Goal: Submit feedback/report problem: Submit feedback/report problem

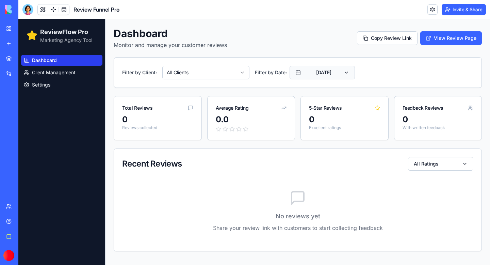
click at [336, 77] on button "[DATE]" at bounding box center [321, 73] width 65 height 14
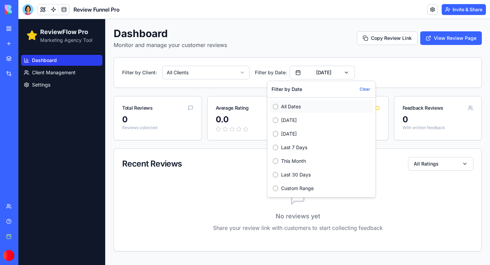
click at [283, 109] on label "All Dates" at bounding box center [325, 106] width 89 height 7
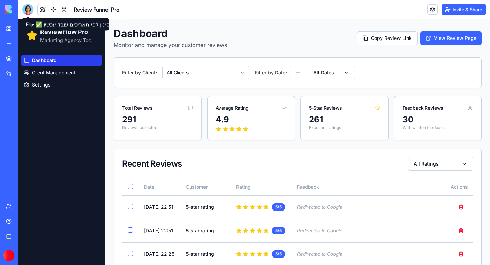
click at [29, 10] on div at bounding box center [27, 9] width 11 height 11
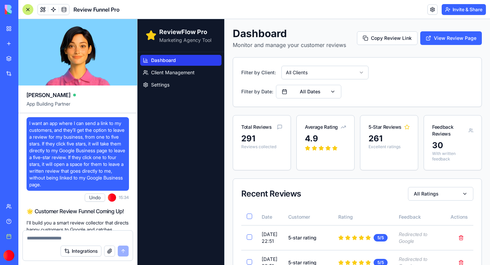
scroll to position [38147, 0]
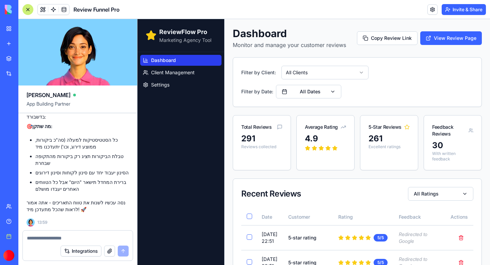
click at [47, 240] on textarea at bounding box center [78, 237] width 102 height 7
click at [44, 238] on textarea at bounding box center [78, 237] width 102 height 7
paste textarea "**********"
type textarea "**********"
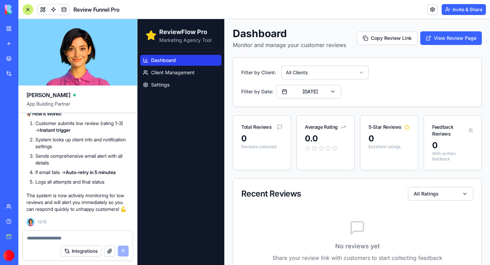
scroll to position [39091, 0]
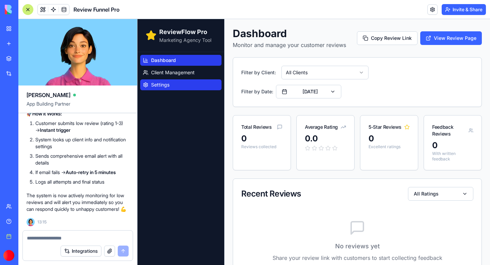
click at [166, 86] on span "Settings" at bounding box center [160, 84] width 18 height 7
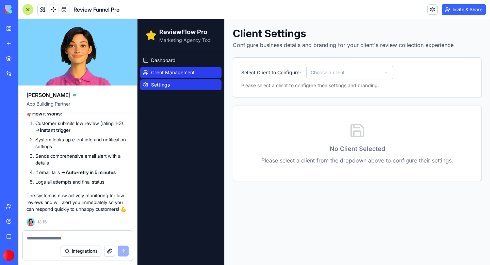
click at [176, 73] on span "Client Management" at bounding box center [173, 72] width 44 height 7
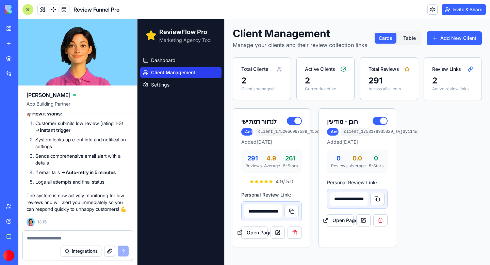
type input "**********"
click at [455, 40] on button "Add New Client" at bounding box center [453, 38] width 55 height 14
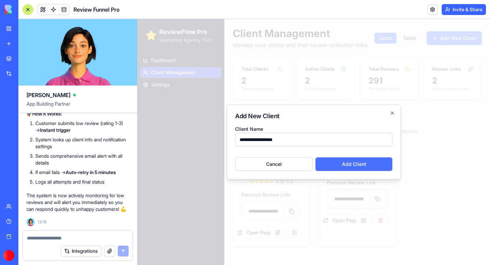
type input "**********"
click at [351, 168] on button "Add Client" at bounding box center [353, 164] width 77 height 14
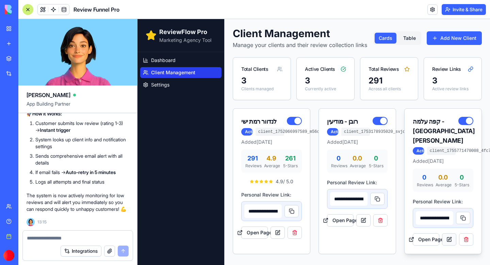
click at [446, 238] on link at bounding box center [449, 239] width 14 height 12
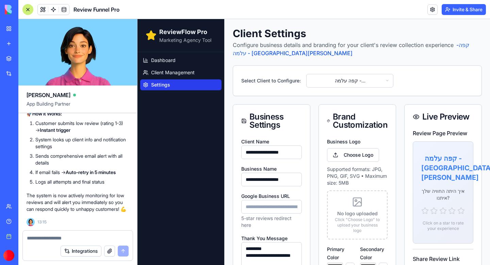
click at [271, 207] on input "Google Business URL" at bounding box center [271, 207] width 61 height 14
paste input "**********"
type input "**********"
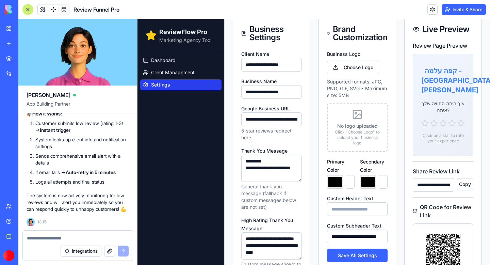
scroll to position [88, 0]
click at [355, 69] on label "Choose Logo" at bounding box center [353, 67] width 52 height 14
click at [137, 19] on input "Choose Logo" at bounding box center [137, 19] width 0 height 0
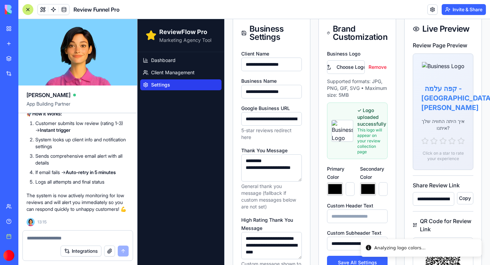
type input "*******"
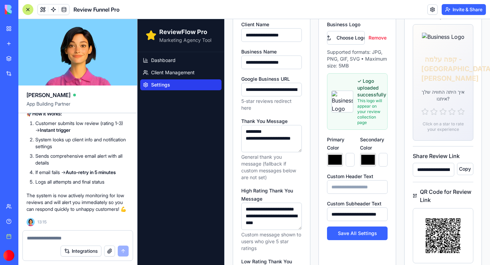
scroll to position [116, 0]
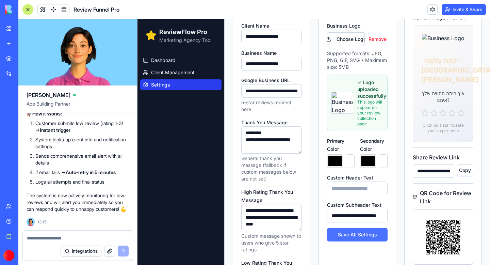
click at [355, 233] on button "Save All Settings" at bounding box center [357, 234] width 61 height 14
type input "*******"
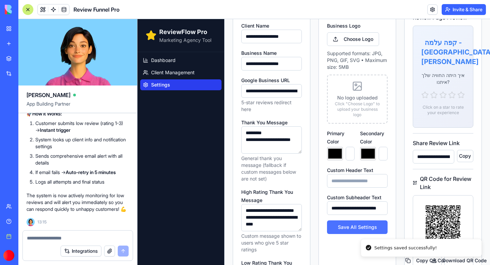
type input "*******"
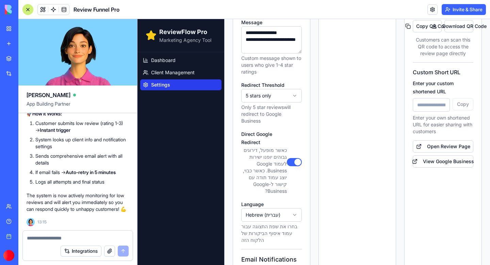
scroll to position [364, 0]
click at [454, 140] on link "Open Review Page" at bounding box center [442, 146] width 61 height 12
type input "*******"
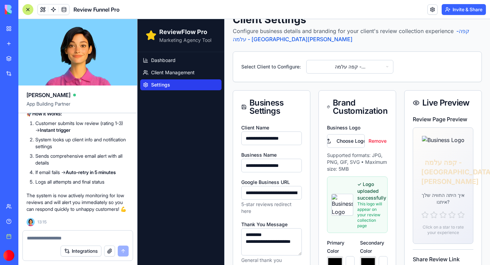
scroll to position [0, 0]
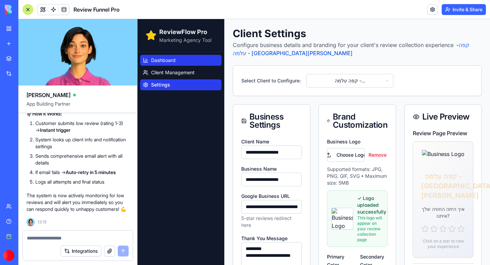
click at [169, 63] on span "Dashboard" at bounding box center [163, 60] width 24 height 7
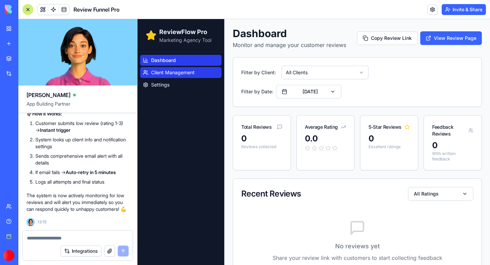
click at [170, 76] on link "Client Management" at bounding box center [180, 72] width 81 height 11
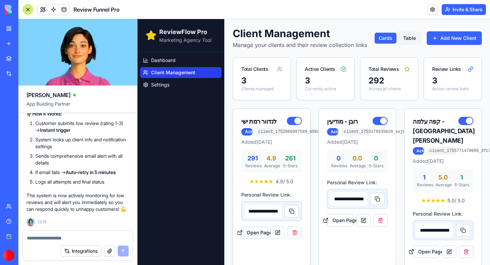
click at [257, 238] on button "Open Page" at bounding box center [254, 232] width 27 height 12
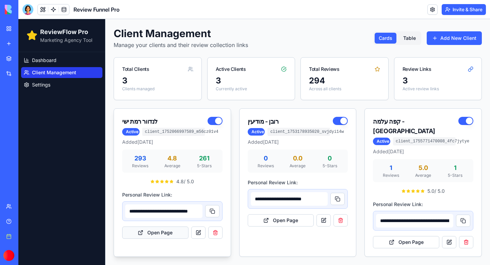
click at [160, 233] on button "Open Page" at bounding box center [155, 232] width 66 height 12
click at [155, 235] on button "Open Page" at bounding box center [155, 232] width 66 height 12
click at [26, 7] on div at bounding box center [27, 9] width 11 height 11
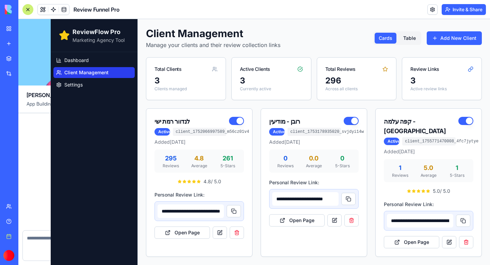
click at [30, 10] on div at bounding box center [27, 9] width 11 height 11
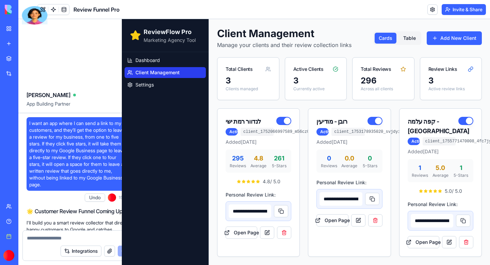
scroll to position [39091, 0]
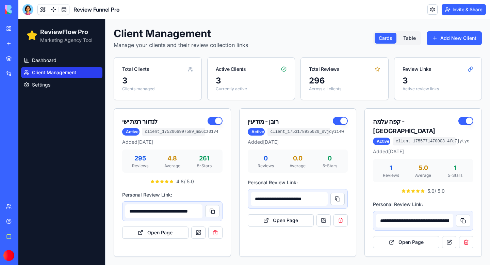
click at [30, 10] on div at bounding box center [27, 9] width 11 height 11
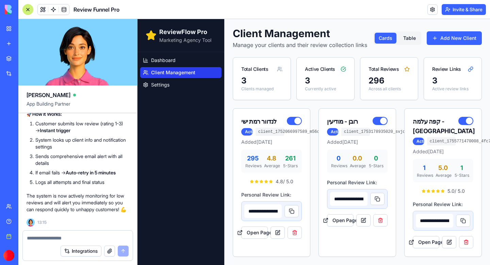
click at [40, 236] on textarea at bounding box center [78, 237] width 102 height 7
paste textarea "**********"
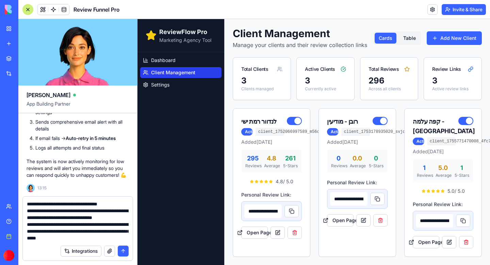
type textarea "**********"
click at [123, 253] on button "submit" at bounding box center [123, 250] width 11 height 11
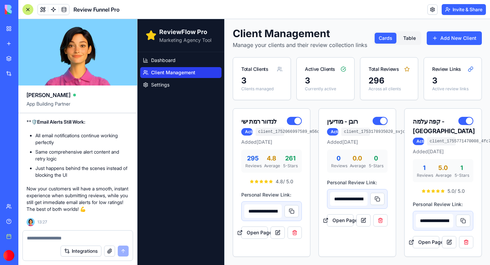
scroll to position [39495, 0]
click at [254, 238] on button "Open Page" at bounding box center [254, 232] width 27 height 12
click at [165, 58] on span "Dashboard" at bounding box center [163, 60] width 24 height 7
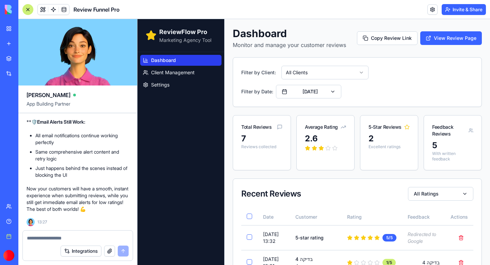
click at [307, 70] on html "ReviewFlow Pro Marketing Agency Tool Dashboard Client Management Settings Dashb…" at bounding box center [313, 220] width 352 height 403
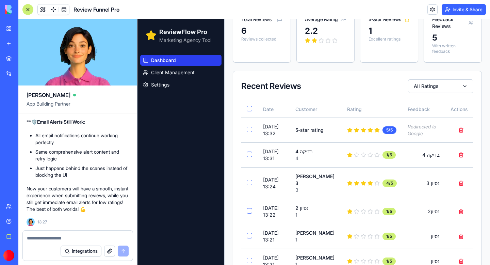
scroll to position [121, 0]
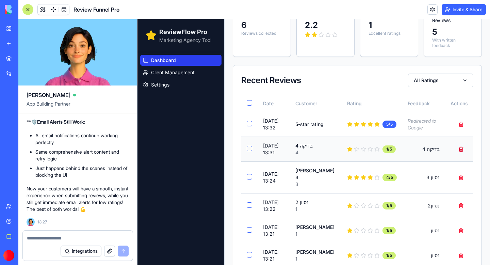
click at [462, 143] on button "button" at bounding box center [461, 149] width 14 height 12
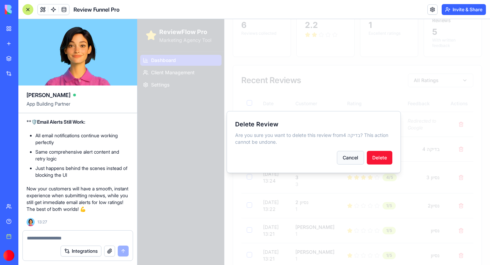
click at [358, 157] on button "Cancel" at bounding box center [350, 158] width 27 height 14
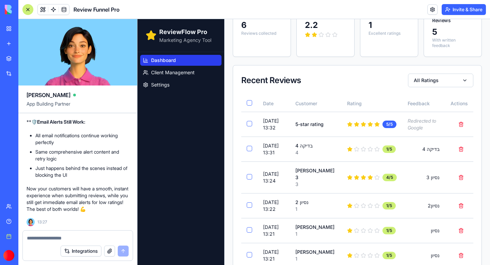
scroll to position [39646, 0]
click at [49, 236] on textarea at bounding box center [78, 237] width 102 height 7
type textarea "**********"
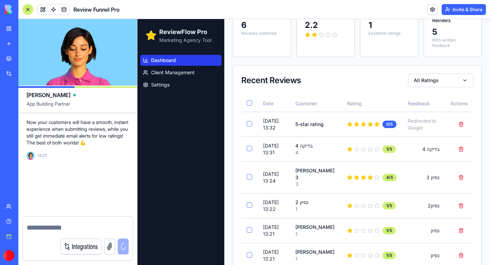
scroll to position [0, 0]
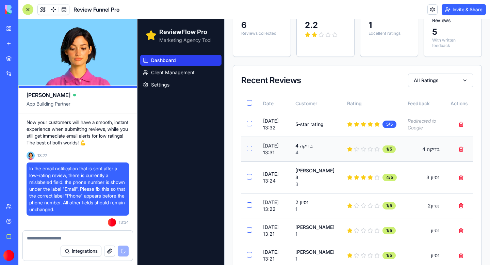
click at [251, 146] on button "Select review from בדיקה 4" at bounding box center [249, 148] width 5 height 5
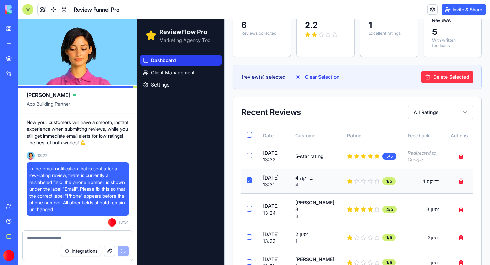
click at [250, 177] on button "Select review from בדיקה 4" at bounding box center [249, 179] width 5 height 5
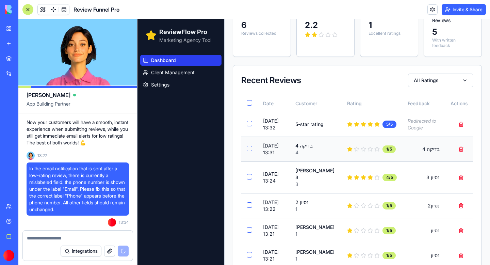
click at [250, 146] on button "Select review from בדיקה 4" at bounding box center [249, 148] width 5 height 5
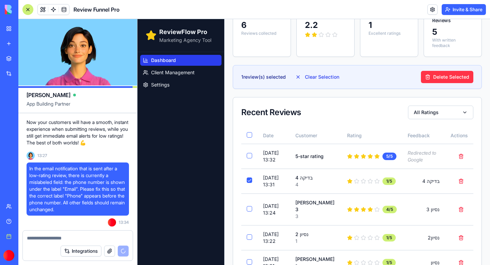
type button "on"
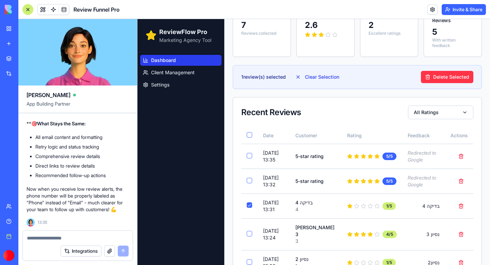
scroll to position [39878, 0]
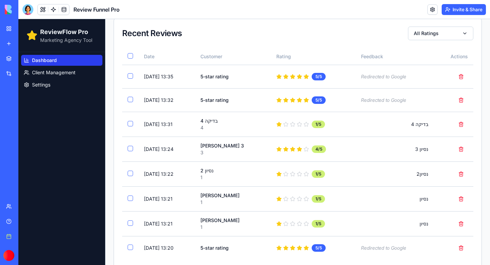
scroll to position [141, 0]
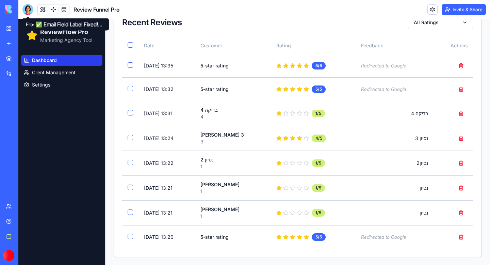
click at [27, 10] on div at bounding box center [27, 9] width 11 height 11
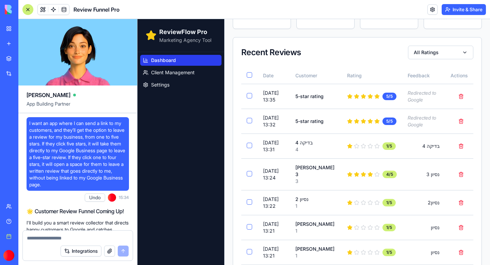
scroll to position [40070, 0]
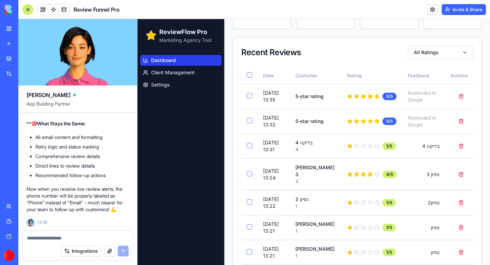
click at [45, 239] on textarea at bounding box center [78, 237] width 102 height 7
paste textarea "**********"
type textarea "**********"
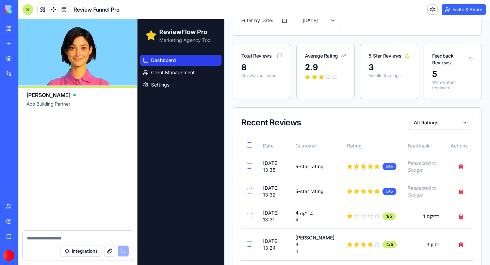
scroll to position [40846, 0]
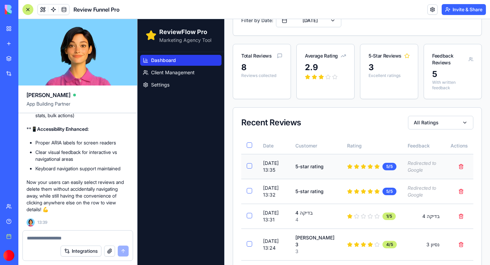
click at [250, 163] on button "Select review from null" at bounding box center [249, 165] width 5 height 5
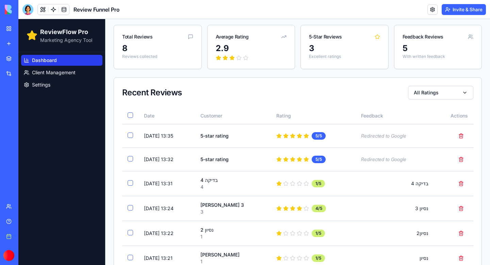
scroll to position [71, 0]
click at [461, 183] on button "Delete review" at bounding box center [461, 183] width 14 height 12
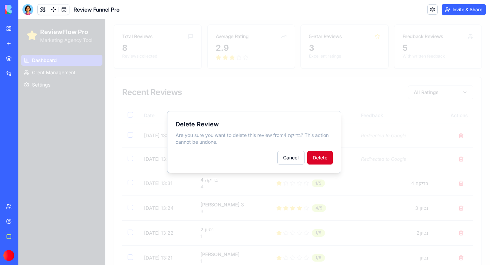
click at [318, 155] on button "Delete" at bounding box center [320, 158] width 26 height 14
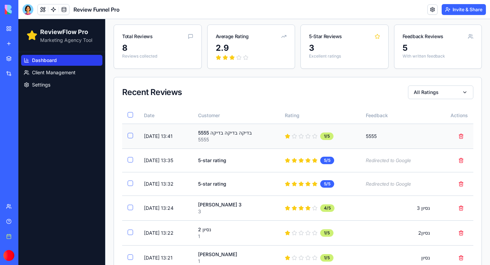
click at [131, 135] on button "Select review from בדיקה בדיקה בדיקה 5555" at bounding box center [130, 135] width 5 height 5
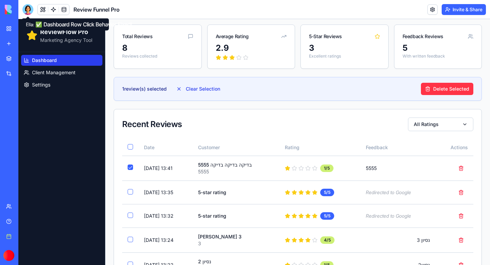
click at [28, 11] on div at bounding box center [27, 9] width 11 height 11
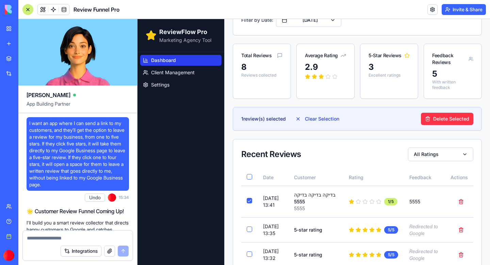
scroll to position [40846, 0]
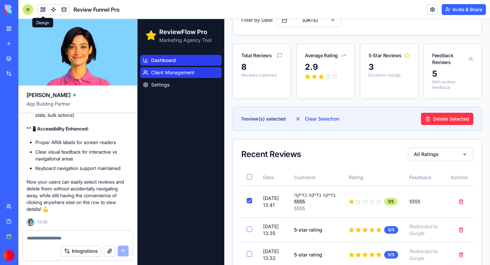
click at [159, 75] on span "Client Management" at bounding box center [173, 72] width 44 height 7
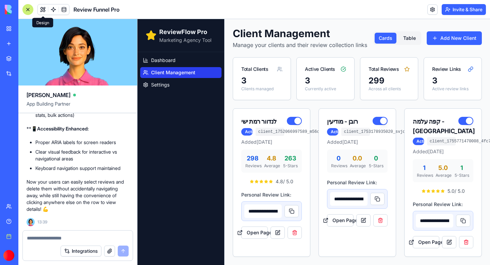
scroll to position [7, 0]
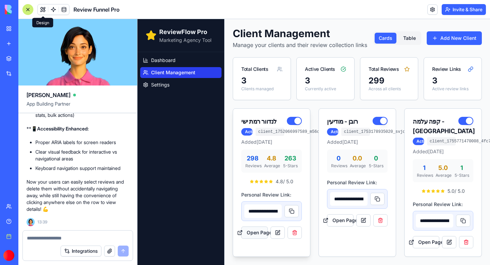
type input "**********"
click at [252, 233] on button "Open Page" at bounding box center [254, 232] width 27 height 12
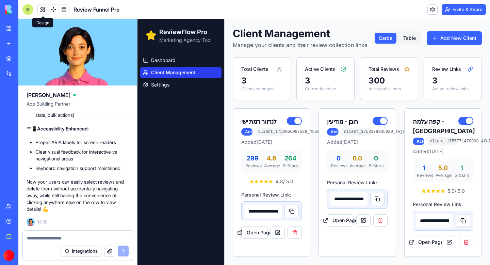
click at [50, 235] on textarea at bounding box center [78, 237] width 102 height 7
paste textarea "**********"
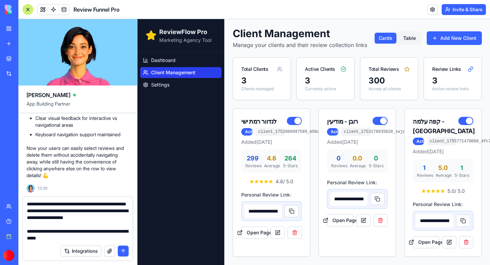
scroll to position [415, 0]
type textarea "**********"
click at [125, 249] on button "submit" at bounding box center [123, 250] width 11 height 11
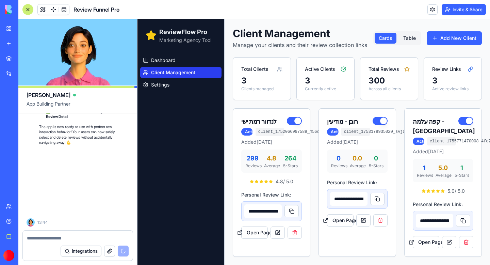
scroll to position [41841, 0]
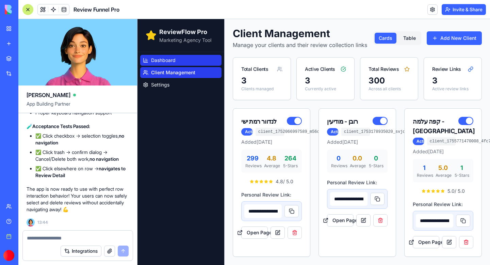
click at [164, 62] on span "Dashboard" at bounding box center [163, 60] width 24 height 7
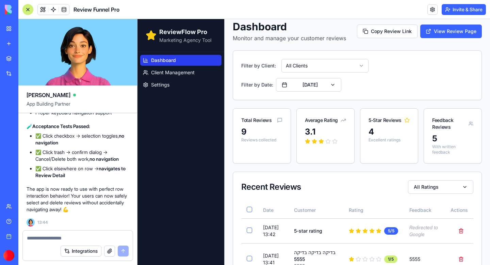
click at [318, 67] on html "ReviewFlow Pro Marketing Agency Tool Dashboard Client Management Settings Dashb…" at bounding box center [313, 238] width 352 height 453
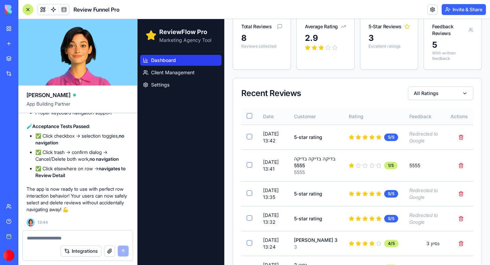
scroll to position [116, 0]
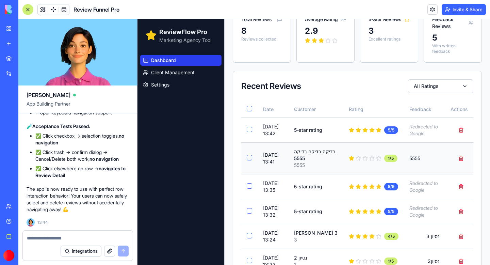
click at [252, 146] on td at bounding box center [249, 158] width 16 height 32
click at [248, 155] on button "Select review from בדיקה בדיקה בדיקה 5555" at bounding box center [249, 157] width 5 height 5
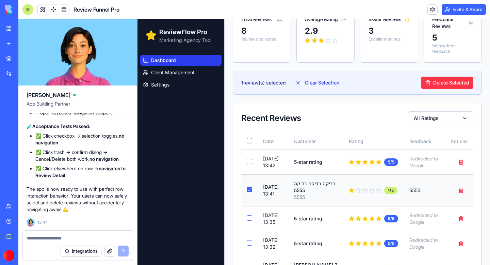
click at [250, 186] on button "Select review from בדיקה בדיקה בדיקה 5555" at bounding box center [249, 188] width 5 height 5
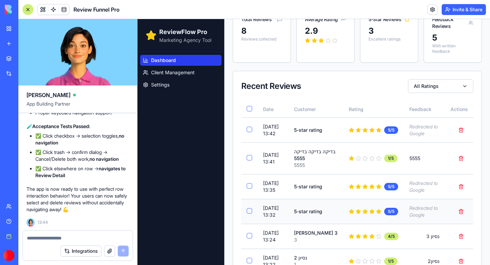
click at [250, 208] on button "Select review from null" at bounding box center [249, 210] width 5 height 5
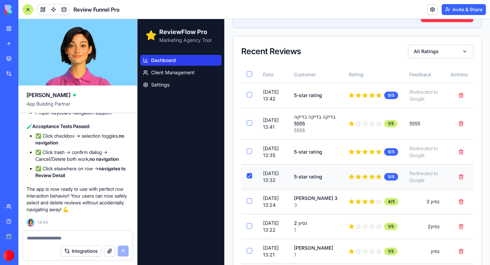
scroll to position [183, 0]
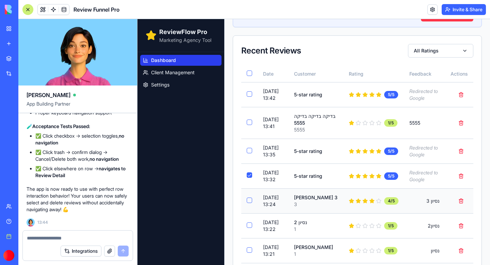
click at [249, 203] on button "Select review from ליאור נסיון 3" at bounding box center [249, 199] width 5 height 5
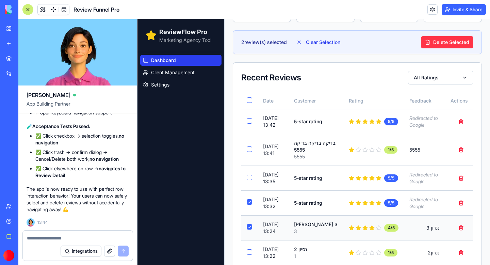
scroll to position [156, 0]
click at [249, 199] on button "Select review from null" at bounding box center [249, 201] width 5 height 5
click at [250, 229] on button "Select review from ליאור נסיון 3" at bounding box center [249, 225] width 5 height 5
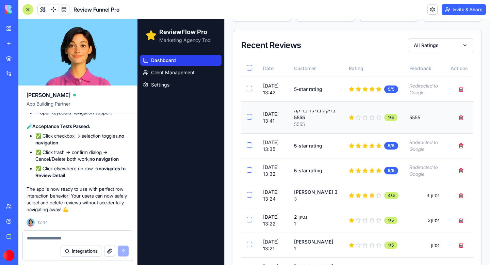
click at [250, 114] on button "Select review from בדיקה בדיקה בדיקה 5555" at bounding box center [249, 116] width 5 height 5
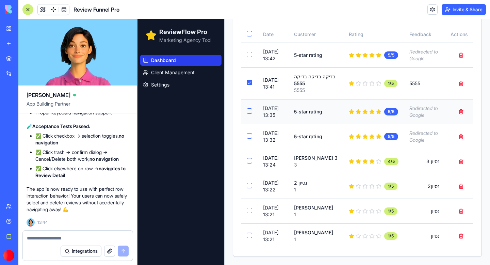
scroll to position [237, 0]
click at [250, 184] on button "Select review from נסיון 2" at bounding box center [249, 185] width 5 height 5
click at [250, 158] on button "Select review from ליאור נסיון 3" at bounding box center [249, 160] width 5 height 5
click at [250, 210] on button "Select review from ליאור נסיון" at bounding box center [249, 209] width 5 height 5
click at [250, 236] on button "Select review from ליאור נסיון" at bounding box center [249, 234] width 5 height 5
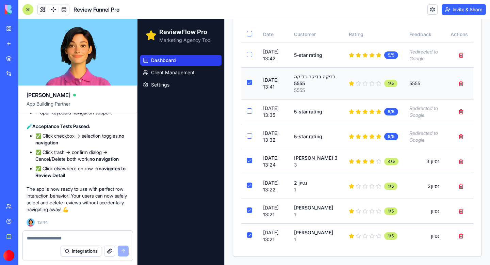
click at [248, 80] on button "Select review from בדיקה בדיקה בדיקה 5555" at bounding box center [249, 82] width 5 height 5
click at [461, 155] on button "Delete review" at bounding box center [461, 161] width 14 height 12
click at [251, 157] on button "Select review from ליאור נסיון 3" at bounding box center [249, 159] width 5 height 5
click at [251, 183] on button "Select review from נסיון 2" at bounding box center [249, 184] width 5 height 5
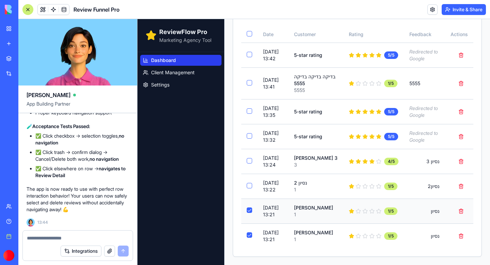
click at [249, 213] on td at bounding box center [249, 210] width 16 height 25
click at [249, 211] on button "Select review from ליאור נסיון" at bounding box center [249, 209] width 5 height 5
click at [249, 236] on button "Select review from ליאור נסיון" at bounding box center [249, 234] width 5 height 5
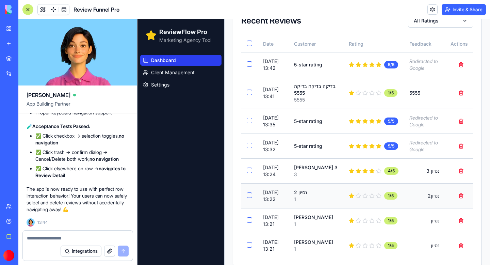
scroll to position [205, 0]
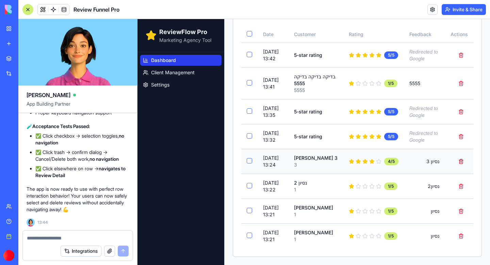
click at [461, 155] on button "Delete review" at bounding box center [461, 161] width 14 height 12
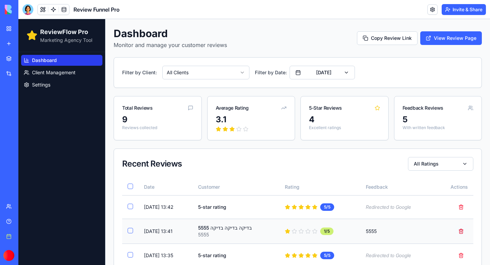
click at [460, 231] on button "Delete review" at bounding box center [461, 231] width 14 height 12
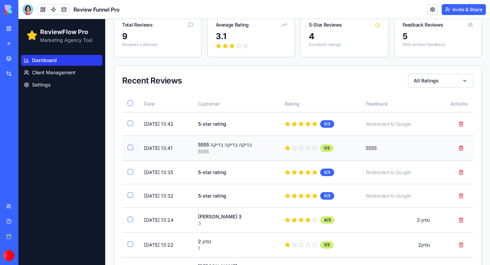
scroll to position [84, 0]
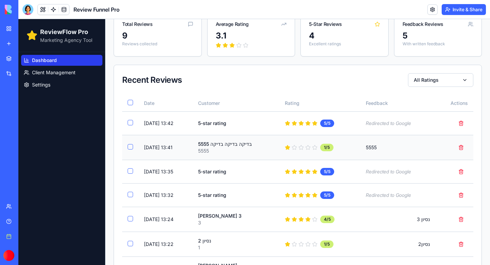
click at [131, 147] on button "Select review from בדיקה בדיקה בדיקה 5555" at bounding box center [130, 146] width 5 height 5
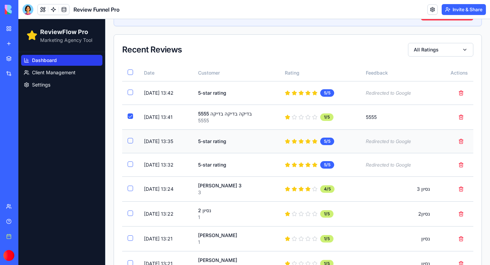
scroll to position [148, 0]
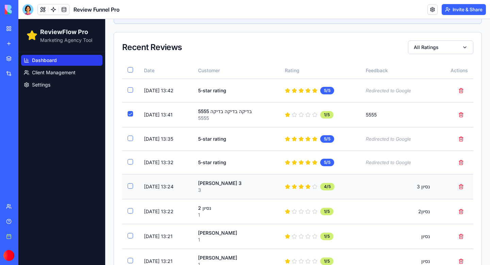
click at [132, 187] on button "Select review from ליאור נסיון 3" at bounding box center [130, 185] width 5 height 5
click at [131, 210] on button "Select review from נסיון 2" at bounding box center [130, 210] width 5 height 5
click at [132, 234] on button "Select review from ליאור נסיון" at bounding box center [130, 235] width 5 height 5
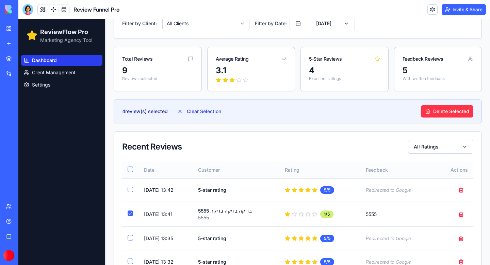
scroll to position [47, 0]
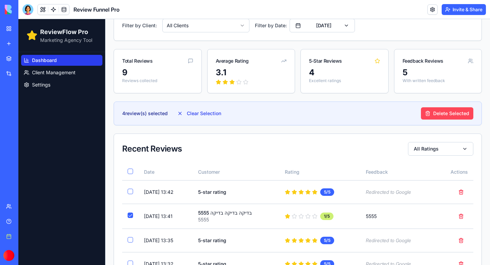
click at [449, 115] on button "Delete Selected" at bounding box center [447, 113] width 52 height 12
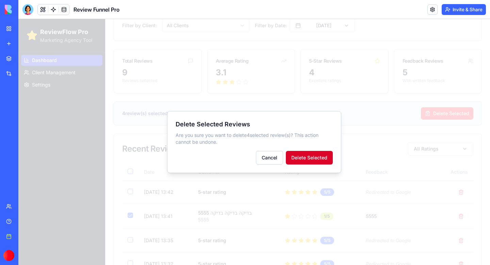
click at [311, 159] on button "Delete Selected" at bounding box center [309, 158] width 47 height 14
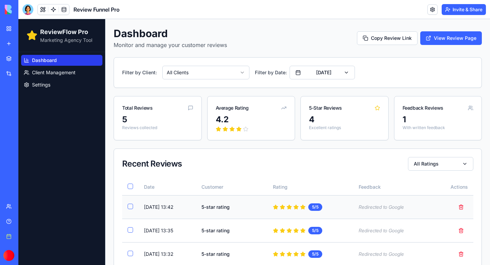
scroll to position [65, 0]
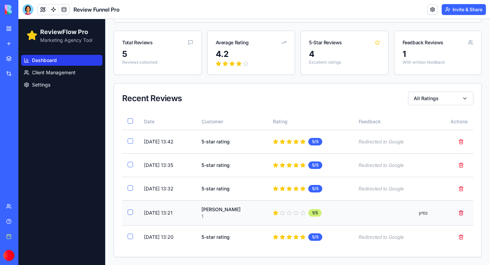
click at [461, 212] on button "Delete review" at bounding box center [461, 212] width 14 height 12
click at [29, 12] on div at bounding box center [27, 9] width 11 height 11
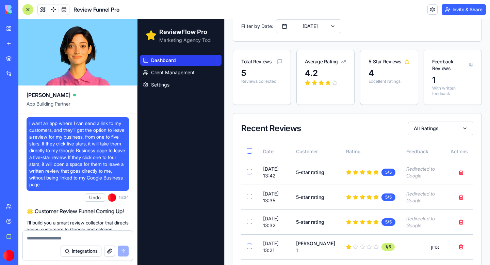
scroll to position [41841, 0]
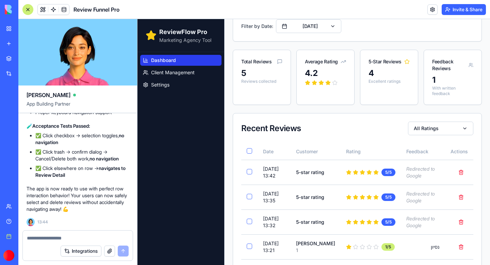
click at [45, 235] on textarea at bounding box center [78, 237] width 102 height 7
paste textarea "**********"
type textarea "**********"
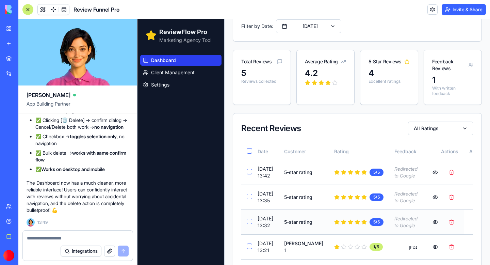
scroll to position [43077, 0]
click at [250, 169] on button "Select review from null" at bounding box center [249, 171] width 5 height 5
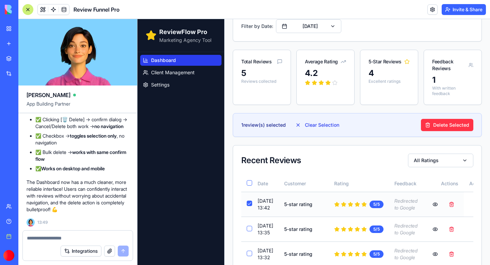
click at [250, 200] on button "Select review from null" at bounding box center [249, 202] width 5 height 5
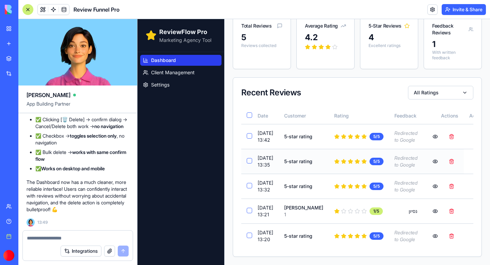
scroll to position [150, 0]
click at [444, 205] on button "Delete review" at bounding box center [451, 211] width 14 height 12
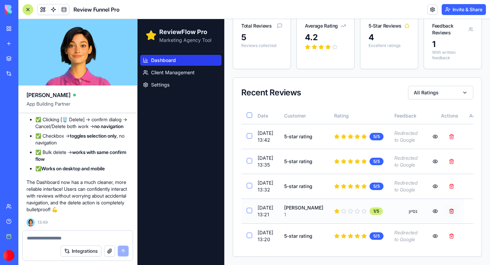
click at [444, 205] on button "Delete review" at bounding box center [451, 211] width 14 height 12
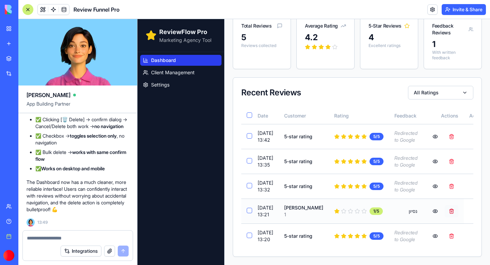
click at [444, 205] on button "Delete review" at bounding box center [451, 211] width 14 height 12
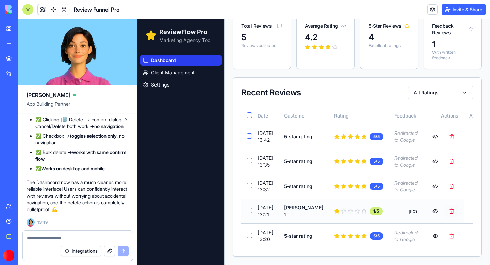
click at [444, 205] on button "Delete review" at bounding box center [451, 211] width 14 height 12
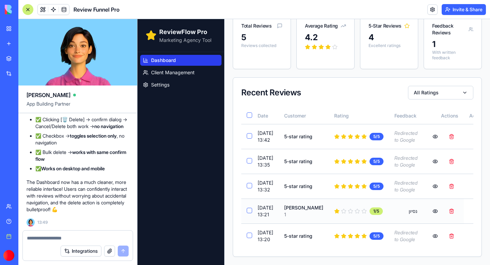
click at [389, 198] on td "נסיון" at bounding box center [406, 210] width 34 height 25
click at [398, 198] on td "נסיון" at bounding box center [406, 210] width 34 height 25
click at [291, 198] on td "[PERSON_NAME] 1" at bounding box center [303, 210] width 50 height 25
click at [250, 207] on button "Select review from ליאור נסיון" at bounding box center [249, 209] width 5 height 5
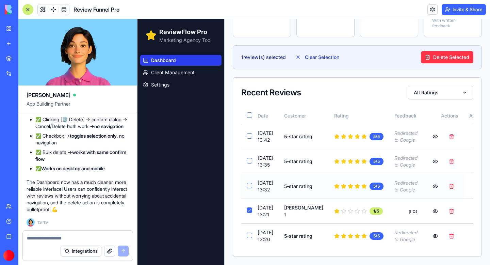
click at [249, 183] on button "Select review from null" at bounding box center [249, 185] width 5 height 5
click at [249, 182] on button "Select review from null" at bounding box center [249, 184] width 5 height 5
click at [247, 213] on button "Select review from ליאור נסיון" at bounding box center [249, 209] width 5 height 5
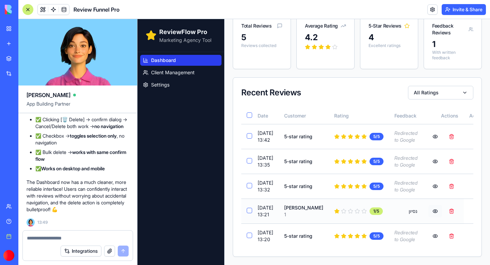
click at [428, 205] on button "View review" at bounding box center [435, 211] width 14 height 12
click at [32, 237] on textarea at bounding box center [78, 237] width 102 height 7
paste textarea "**********"
type textarea "**********"
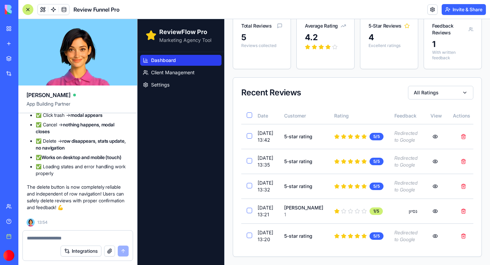
scroll to position [44210, 0]
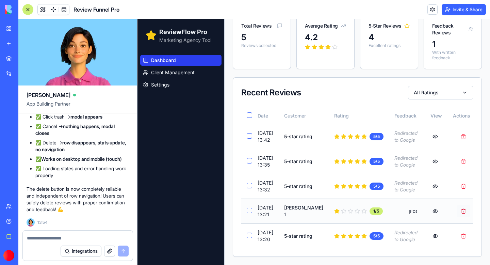
click at [460, 205] on button "Delete review from ליאור נסיון" at bounding box center [463, 211] width 14 height 12
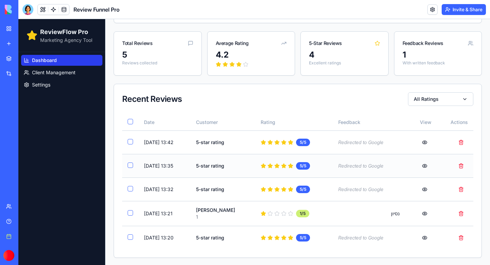
scroll to position [65, 0]
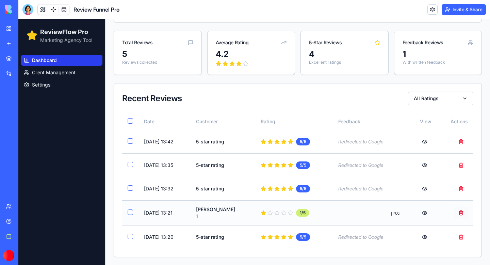
click at [460, 212] on button "Delete review from ליאור נסיון" at bounding box center [461, 212] width 14 height 12
click at [461, 213] on button "Delete review from ליאור נסיון" at bounding box center [461, 212] width 14 height 12
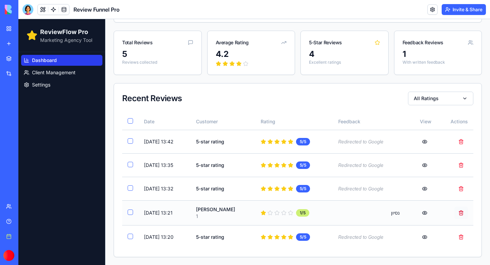
click at [461, 213] on button "Delete review from ליאור נסיון" at bounding box center [461, 212] width 14 height 12
click at [131, 212] on button "Select review from ליאור נסיון" at bounding box center [130, 211] width 5 height 5
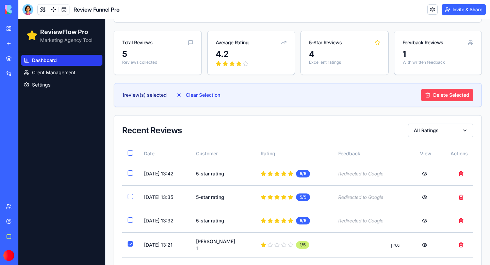
click at [446, 96] on button "Delete Selected" at bounding box center [447, 95] width 52 height 12
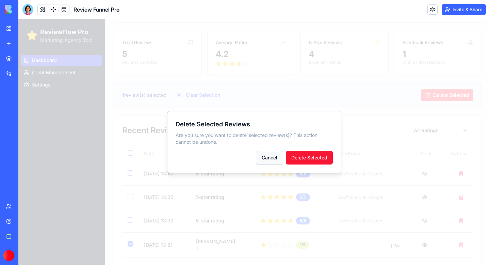
click at [275, 158] on button "Cancel" at bounding box center [269, 158] width 27 height 14
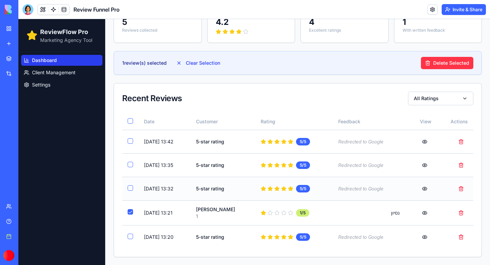
scroll to position [97, 0]
click at [132, 212] on button "Select review from ליאור נסיון" at bounding box center [130, 211] width 5 height 5
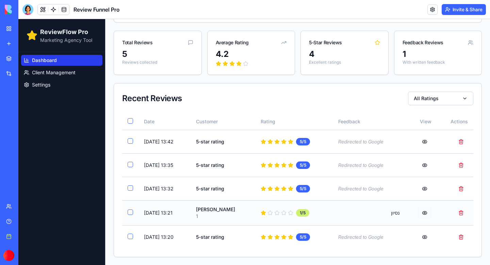
click at [424, 212] on button "View review" at bounding box center [425, 212] width 14 height 12
click at [46, 61] on span "Dashboard" at bounding box center [44, 60] width 25 height 7
click at [27, 12] on div at bounding box center [27, 9] width 11 height 11
click at [26, 9] on div at bounding box center [27, 9] width 11 height 11
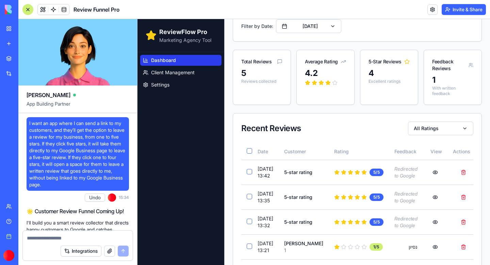
scroll to position [44210, 0]
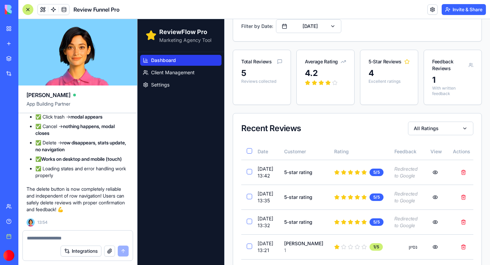
click at [64, 235] on textarea at bounding box center [78, 237] width 102 height 7
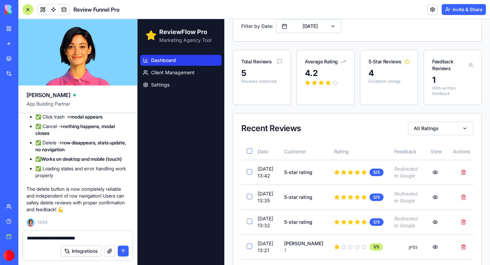
type textarea "**********"
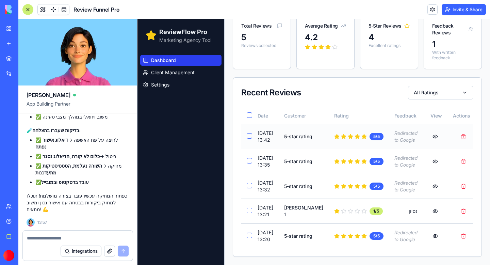
scroll to position [114, 0]
click at [461, 205] on button "Delete review from ליאור נסיון" at bounding box center [463, 211] width 14 height 12
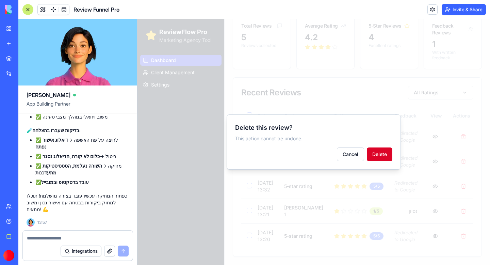
click at [380, 155] on button "Delete" at bounding box center [380, 154] width 26 height 14
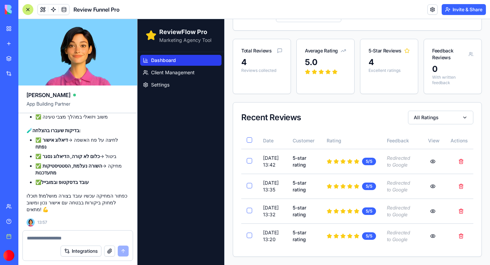
scroll to position [44721, 0]
click at [30, 12] on div at bounding box center [27, 9] width 11 height 11
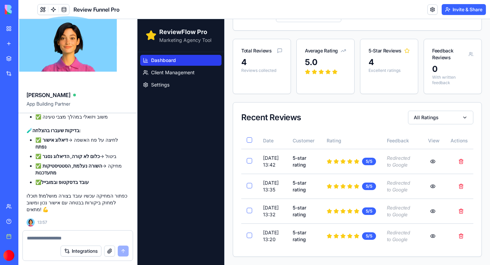
scroll to position [40, 0]
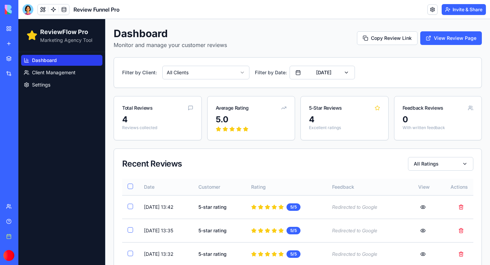
scroll to position [40, 0]
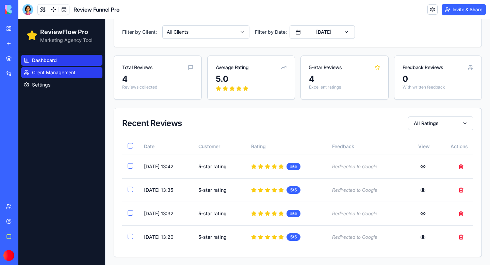
click at [48, 69] on span "Client Management" at bounding box center [54, 72] width 44 height 7
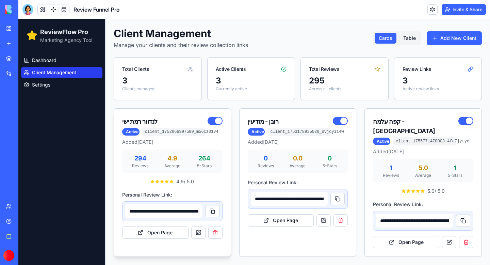
type input "**********"
click at [170, 231] on button "Open Page" at bounding box center [155, 232] width 66 height 12
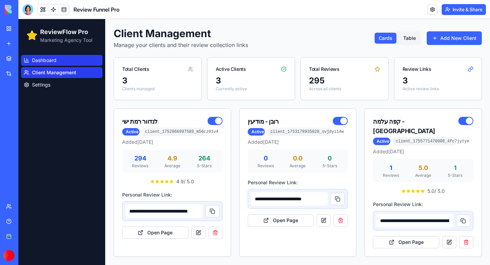
click at [44, 61] on span "Dashboard" at bounding box center [44, 60] width 24 height 7
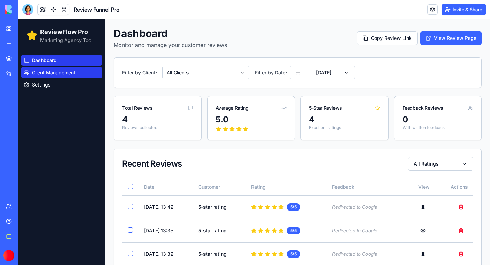
click at [44, 73] on span "Client Management" at bounding box center [54, 72] width 44 height 7
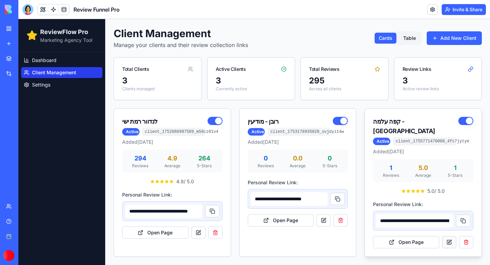
click at [451, 236] on link at bounding box center [449, 242] width 14 height 12
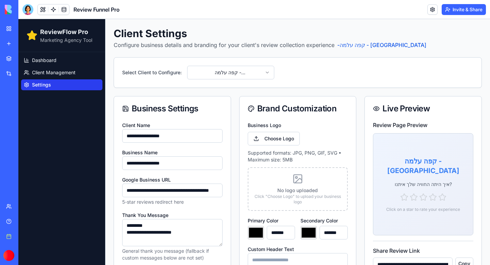
type input "*******"
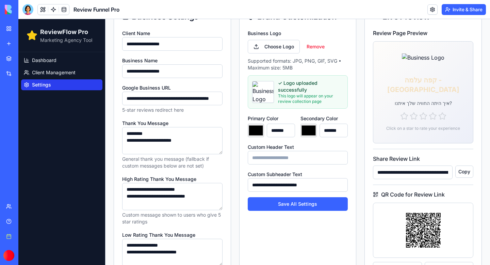
scroll to position [94, 0]
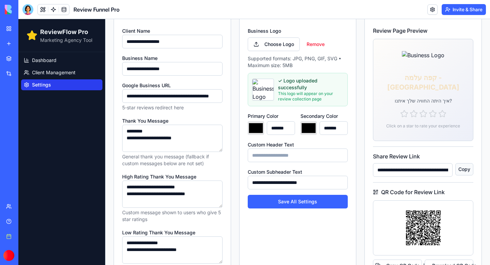
click at [466, 170] on button "Copy" at bounding box center [464, 169] width 18 height 12
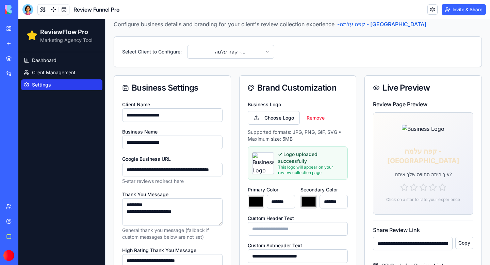
scroll to position [0, 21]
drag, startPoint x: 191, startPoint y: 170, endPoint x: 229, endPoint y: 170, distance: 37.1
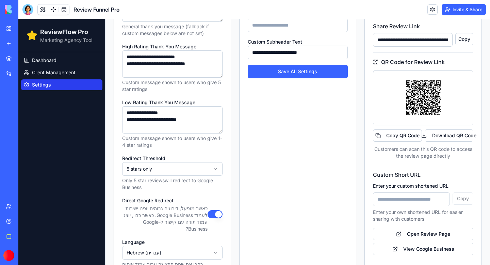
scroll to position [225, 0]
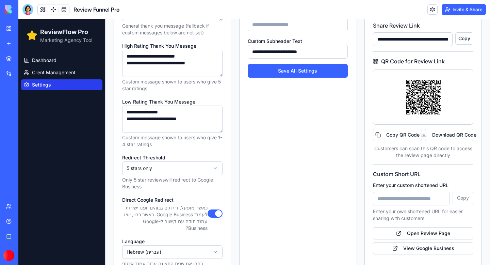
click at [400, 196] on input "Enter your custom shortened URL" at bounding box center [411, 198] width 77 height 14
paste input "**********"
type input "*******"
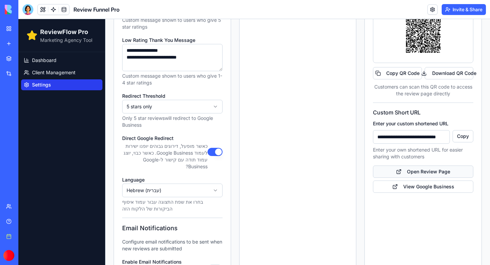
scroll to position [297, 0]
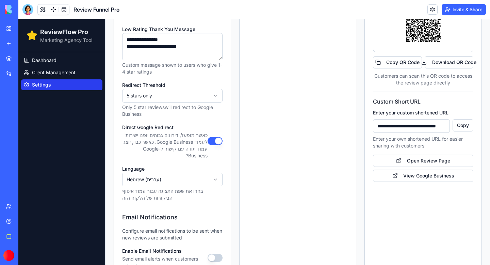
type input "**********"
click at [420, 221] on div "**********" at bounding box center [422, 38] width 117 height 478
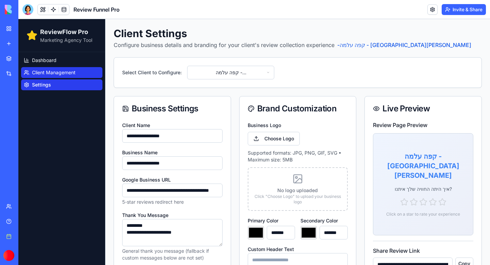
click at [57, 71] on span "Client Management" at bounding box center [54, 72] width 44 height 7
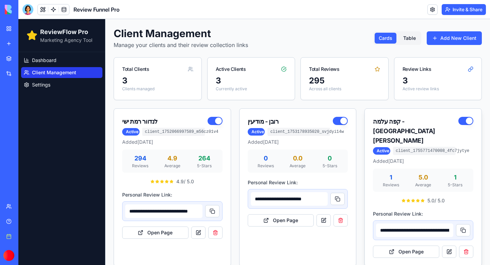
click at [426, 223] on input "**********" at bounding box center [414, 230] width 77 height 14
click at [448, 245] on link at bounding box center [449, 251] width 14 height 12
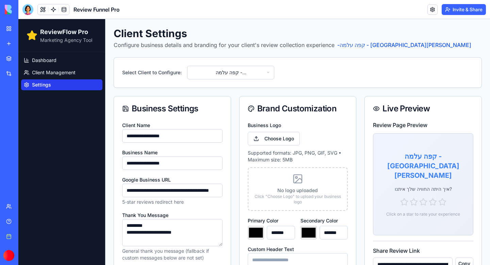
type input "*******"
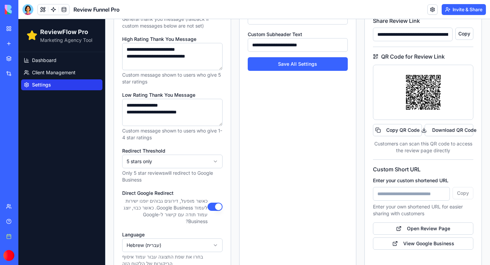
scroll to position [241, 0]
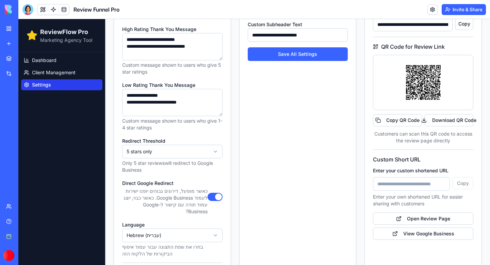
click at [390, 183] on input "Enter your custom shortened URL" at bounding box center [411, 184] width 77 height 14
paste input "**********"
type input "*******"
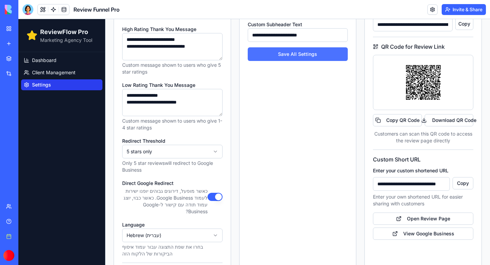
type input "**********"
click at [294, 51] on button "Save All Settings" at bounding box center [298, 54] width 100 height 14
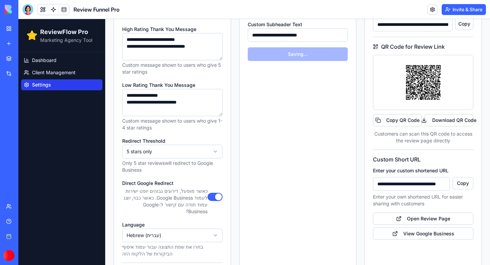
type input "*******"
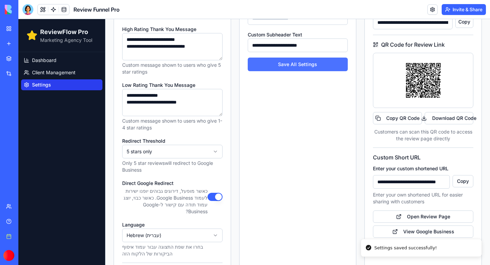
type input "*******"
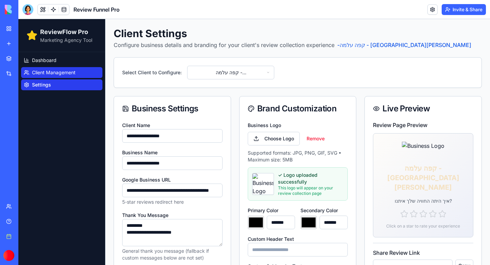
click at [49, 70] on span "Client Management" at bounding box center [54, 72] width 44 height 7
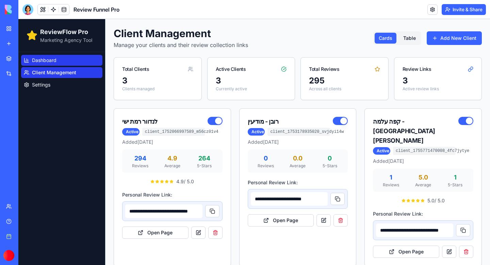
click at [36, 61] on span "Dashboard" at bounding box center [44, 60] width 24 height 7
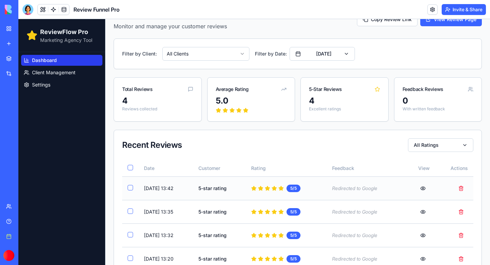
scroll to position [40, 0]
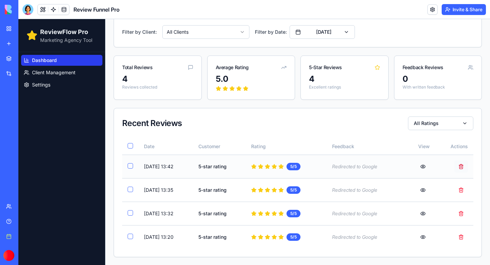
click at [463, 167] on button "Delete review from Anonymous" at bounding box center [461, 166] width 14 height 12
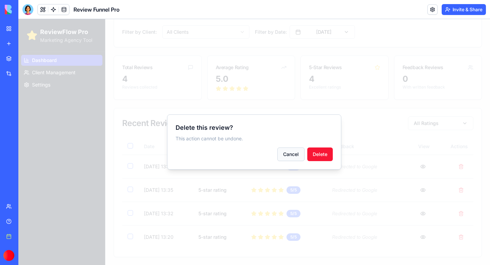
click at [299, 158] on button "Cancel" at bounding box center [290, 154] width 27 height 14
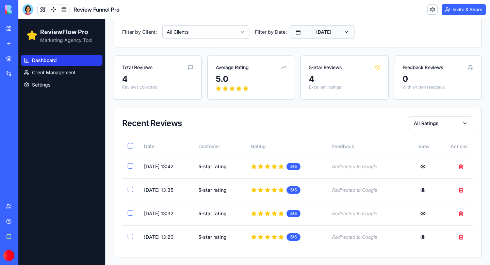
click at [351, 37] on button "[DATE]" at bounding box center [321, 32] width 65 height 14
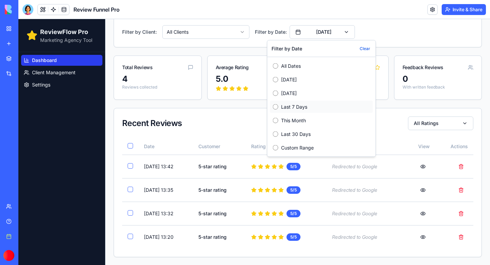
click at [287, 108] on label "Last 7 Days" at bounding box center [325, 106] width 89 height 7
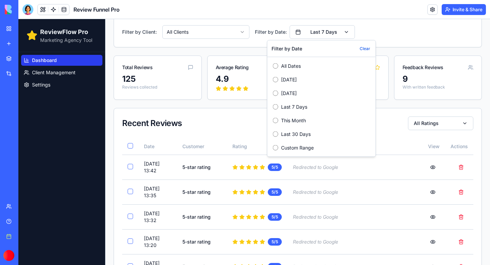
click at [393, 135] on div "Recent Reviews All Ratings" at bounding box center [297, 123] width 367 height 30
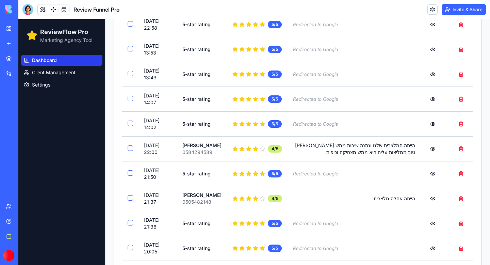
scroll to position [977, 0]
click at [174, 149] on td "Aug 16, 2025 22:00" at bounding box center [157, 148] width 38 height 25
click at [434, 149] on button "View review" at bounding box center [433, 149] width 14 height 12
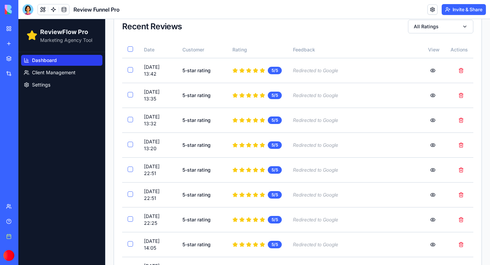
scroll to position [0, 0]
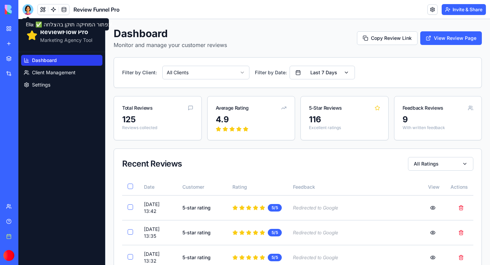
click at [30, 11] on div at bounding box center [27, 9] width 11 height 11
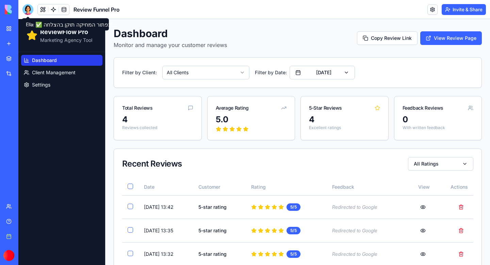
click at [26, 7] on div at bounding box center [27, 9] width 11 height 11
click at [28, 13] on div at bounding box center [27, 9] width 11 height 11
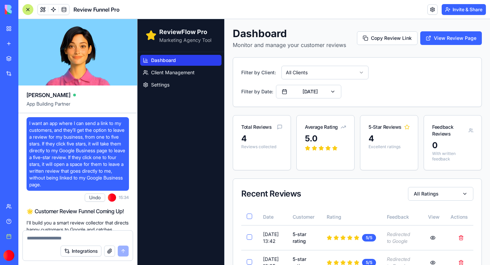
scroll to position [44721, 0]
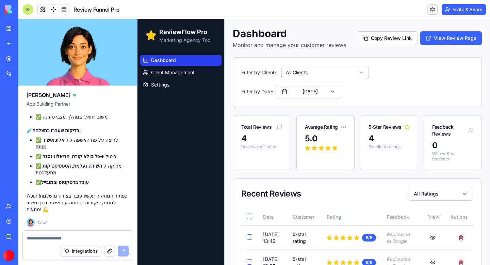
click at [39, 237] on textarea at bounding box center [78, 237] width 102 height 7
paste textarea "**********"
type textarea "**********"
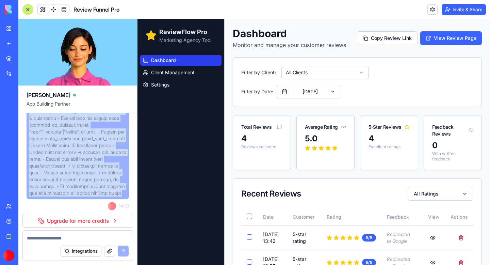
scroll to position [44808, 0]
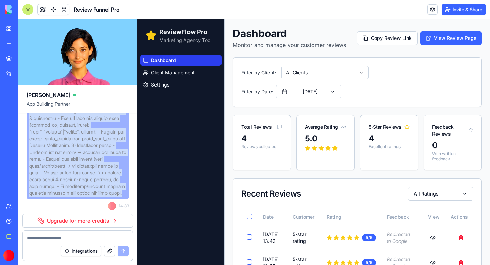
drag, startPoint x: 98, startPoint y: 207, endPoint x: 27, endPoint y: 148, distance: 93.0
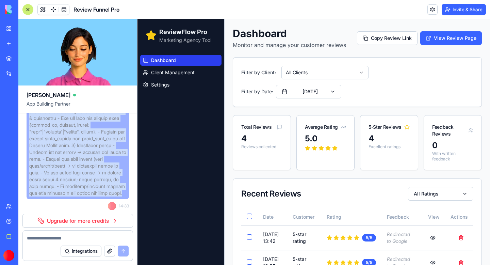
click at [27, 148] on div at bounding box center [78, 70] width 102 height 257
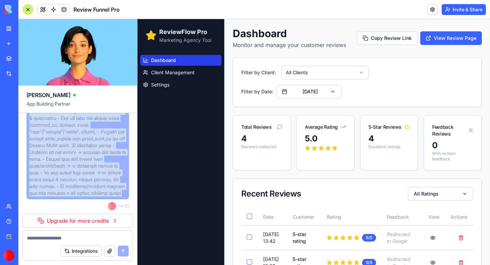
copy span "Issue: Email notifications for "low review" keep arriving every ~5 minutes even…"
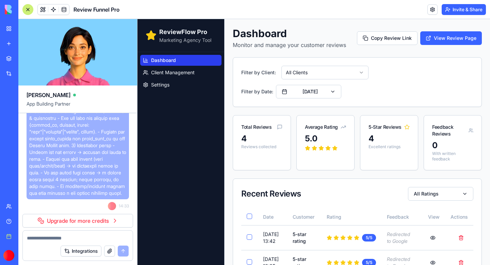
click at [43, 235] on textarea at bounding box center [78, 237] width 102 height 7
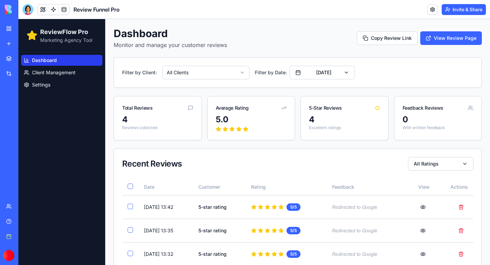
scroll to position [40, 0]
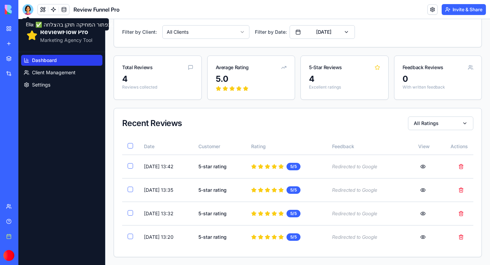
click at [28, 9] on div at bounding box center [27, 9] width 11 height 11
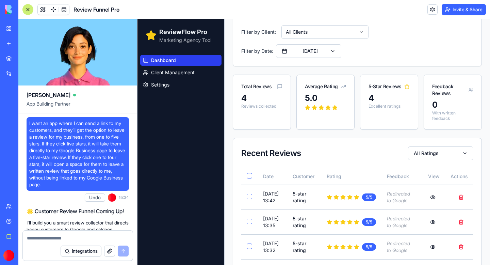
scroll to position [44721, 0]
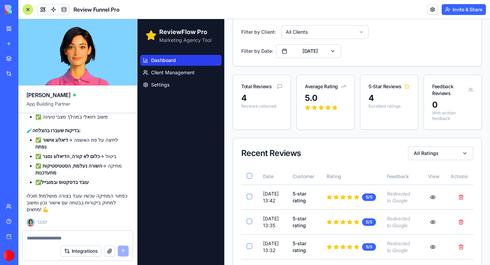
click at [38, 235] on textarea at bounding box center [78, 237] width 102 height 7
paste textarea "**********"
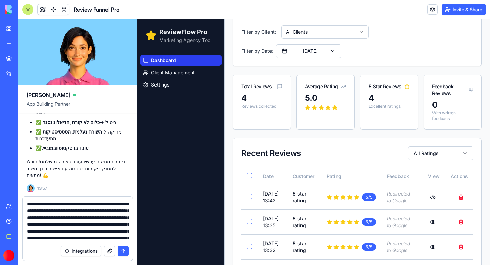
scroll to position [210, 0]
type textarea "**********"
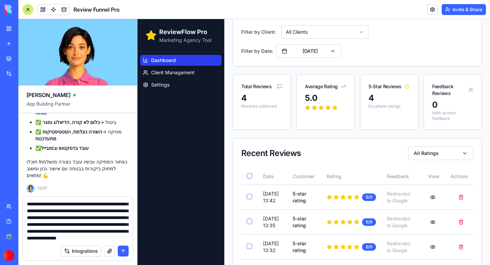
click at [123, 253] on button "submit" at bounding box center [123, 250] width 11 height 11
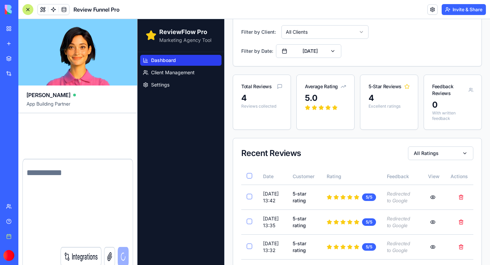
scroll to position [0, 0]
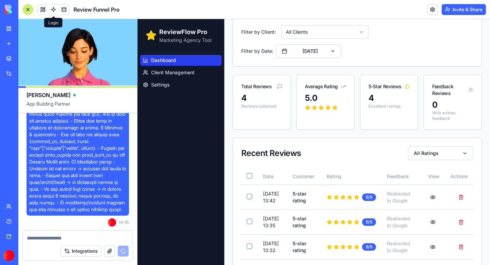
click at [54, 10] on link at bounding box center [53, 9] width 10 height 10
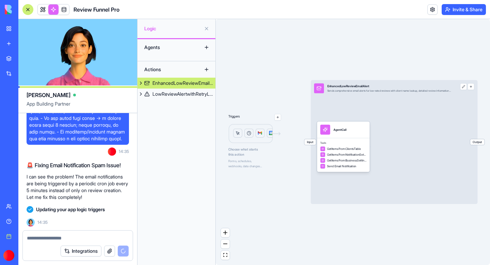
scroll to position [45088, 0]
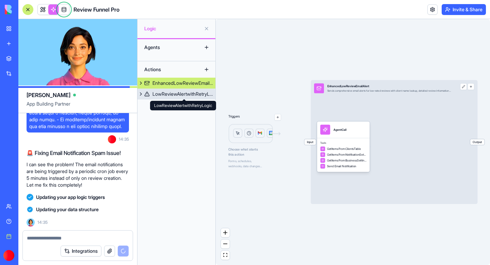
click at [197, 94] on div "LowReviewAlertwithRetryLogic" at bounding box center [183, 93] width 63 height 7
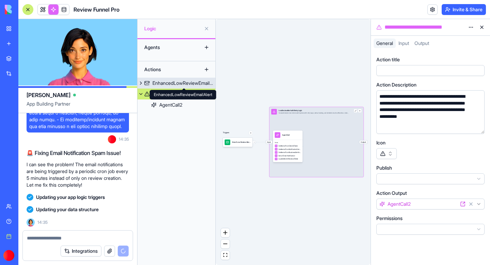
click at [193, 83] on div "EnhancedLowReviewEmailAlert" at bounding box center [183, 83] width 63 height 7
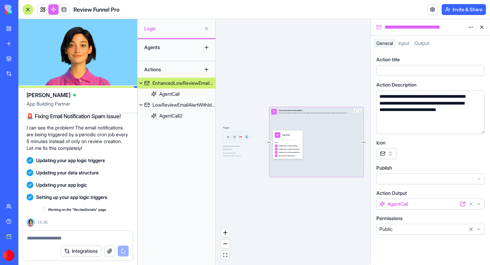
scroll to position [45125, 0]
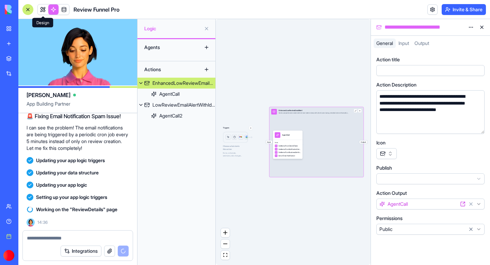
click at [45, 11] on link at bounding box center [43, 9] width 10 height 10
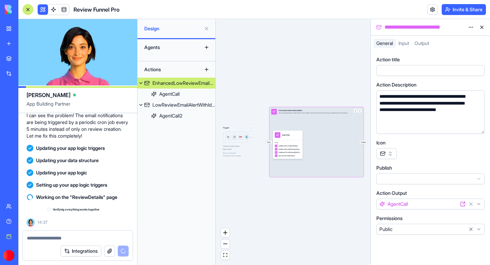
scroll to position [45137, 0]
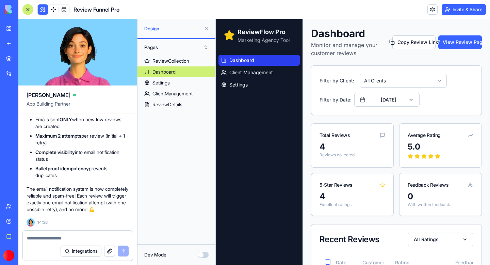
scroll to position [46016, 0]
click at [29, 9] on div at bounding box center [27, 9] width 11 height 11
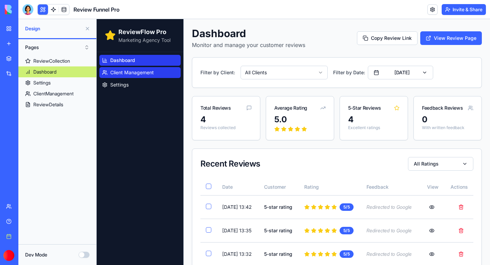
click at [135, 78] on link "Client Management" at bounding box center [139, 72] width 81 height 11
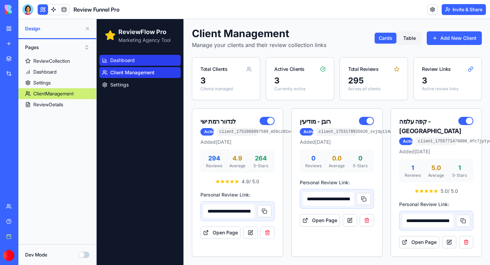
click at [126, 65] on link "Dashboard" at bounding box center [139, 60] width 81 height 11
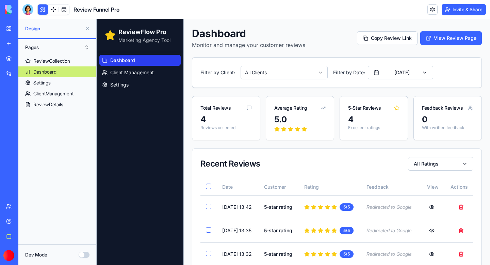
scroll to position [46, 0]
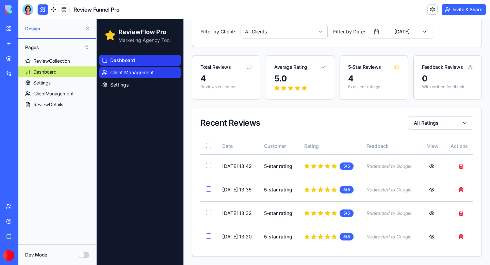
click at [129, 70] on span "Client Management" at bounding box center [132, 72] width 44 height 7
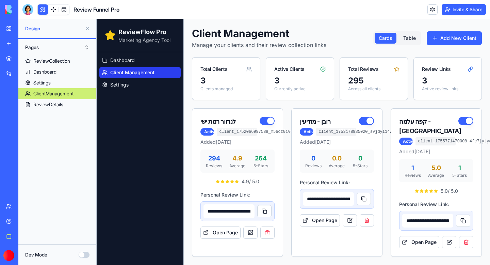
click at [86, 28] on button at bounding box center [87, 28] width 11 height 11
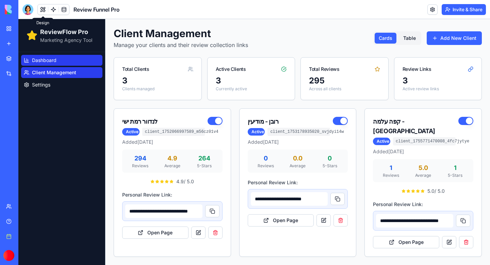
click at [55, 64] on link "Dashboard" at bounding box center [61, 60] width 81 height 11
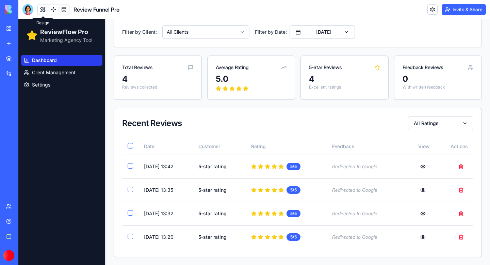
scroll to position [40, 0]
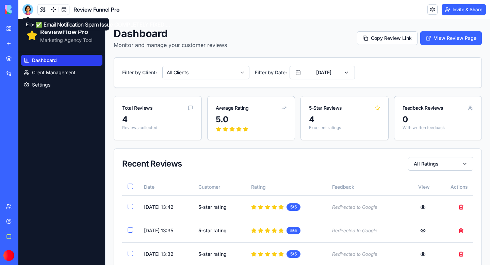
click at [29, 12] on div at bounding box center [27, 9] width 11 height 11
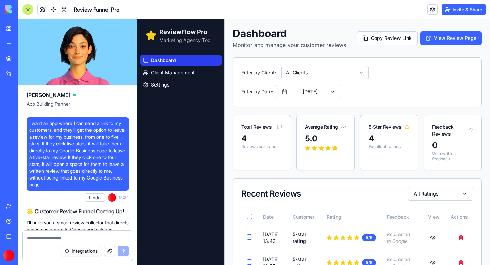
scroll to position [46016, 0]
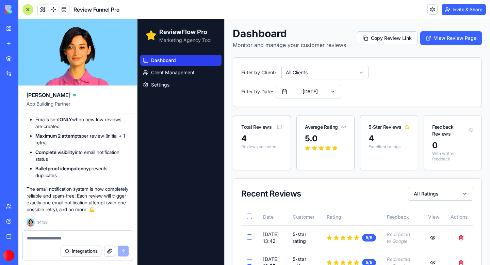
click at [28, 11] on div at bounding box center [27, 9] width 11 height 11
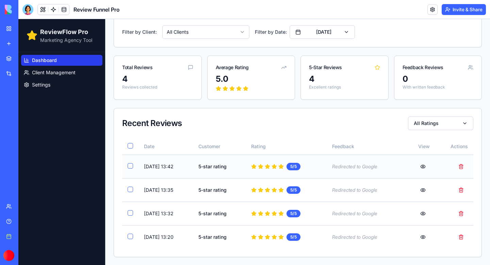
scroll to position [0, 0]
